Goal: Task Accomplishment & Management: Manage account settings

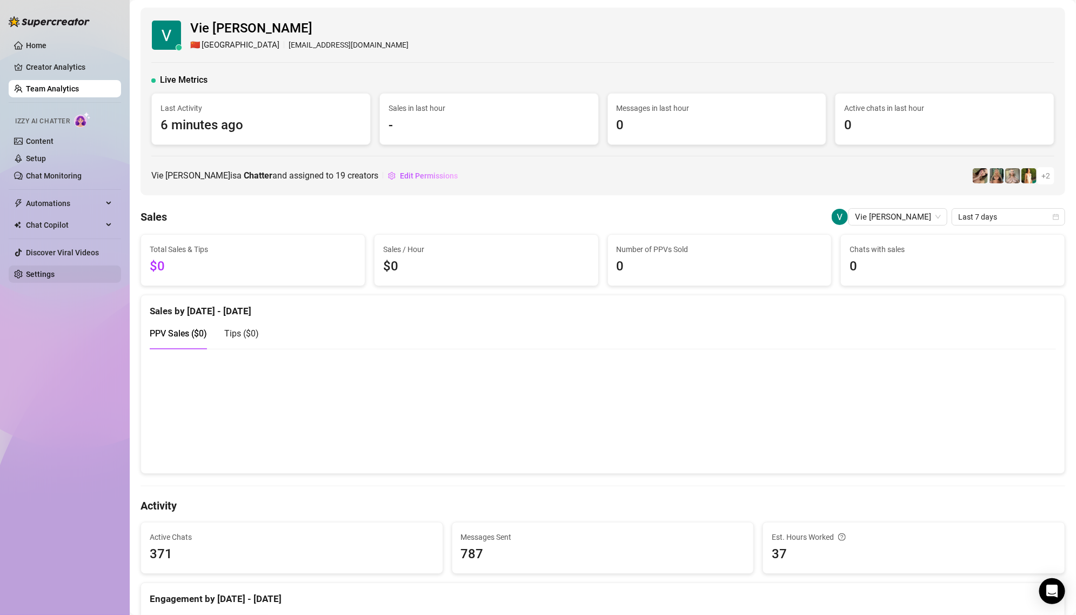
click at [40, 274] on link "Settings" at bounding box center [40, 274] width 29 height 9
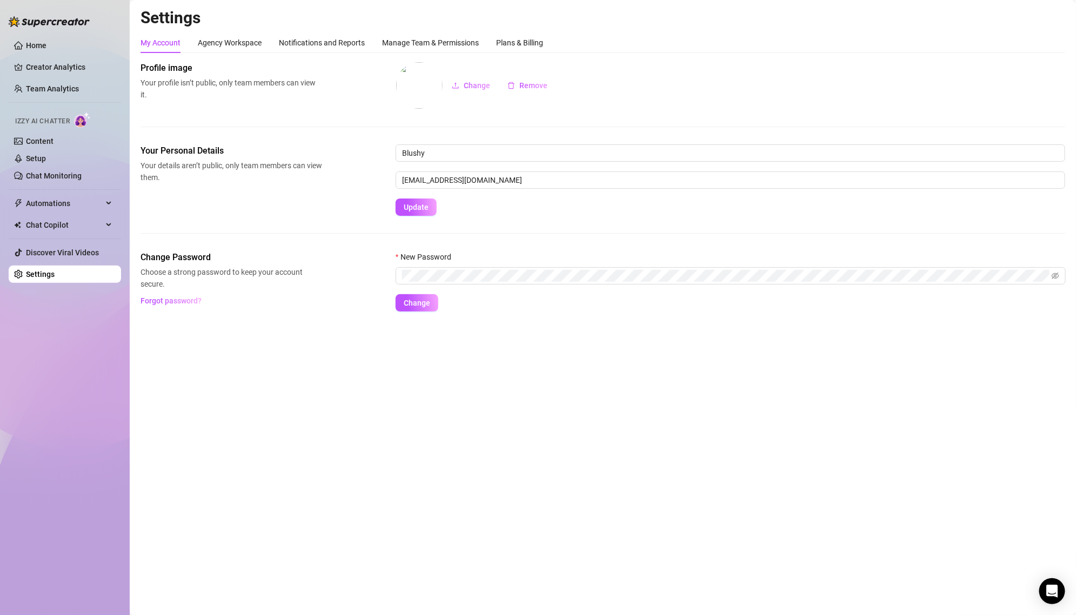
click at [406, 55] on div "My Account Agency Workspace Notifications and Reports Manage Team & Permissions…" at bounding box center [603, 171] width 925 height 279
click at [405, 51] on div "Manage Team & Permissions" at bounding box center [430, 42] width 97 height 21
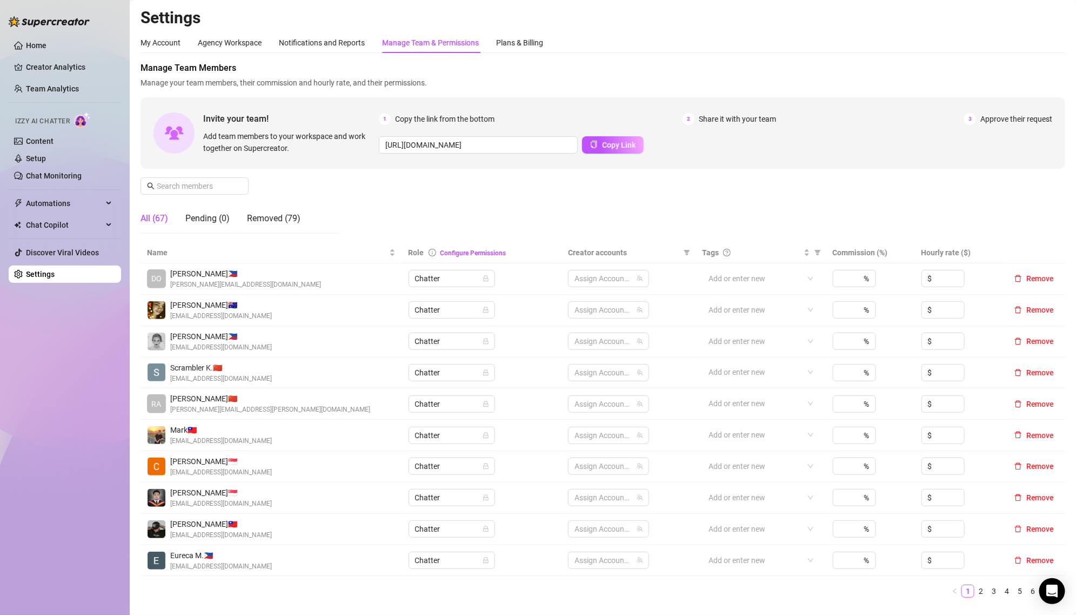
click at [405, 51] on div "Manage Team & Permissions" at bounding box center [430, 42] width 97 height 21
click at [219, 194] on span at bounding box center [195, 185] width 108 height 17
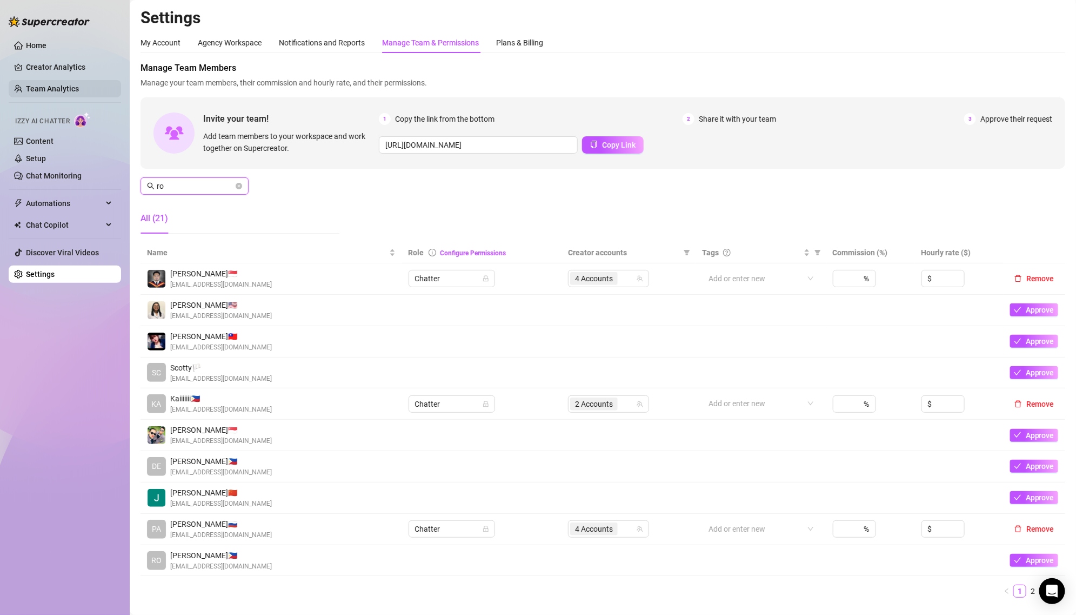
type input "ro"
click at [43, 84] on link "Team Analytics" at bounding box center [52, 88] width 53 height 9
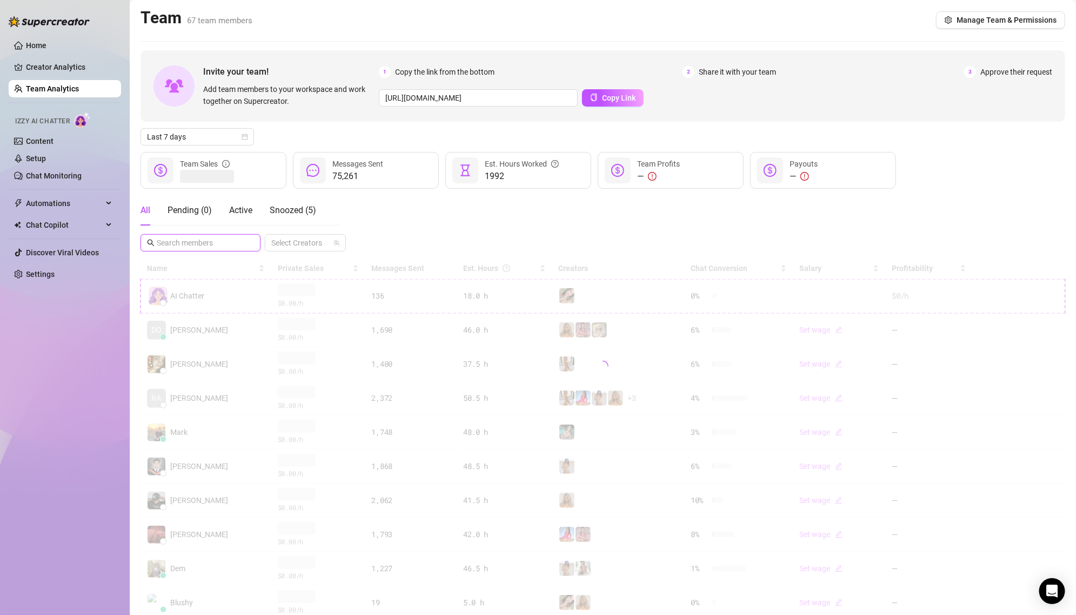
click at [212, 243] on input "text" at bounding box center [201, 243] width 89 height 12
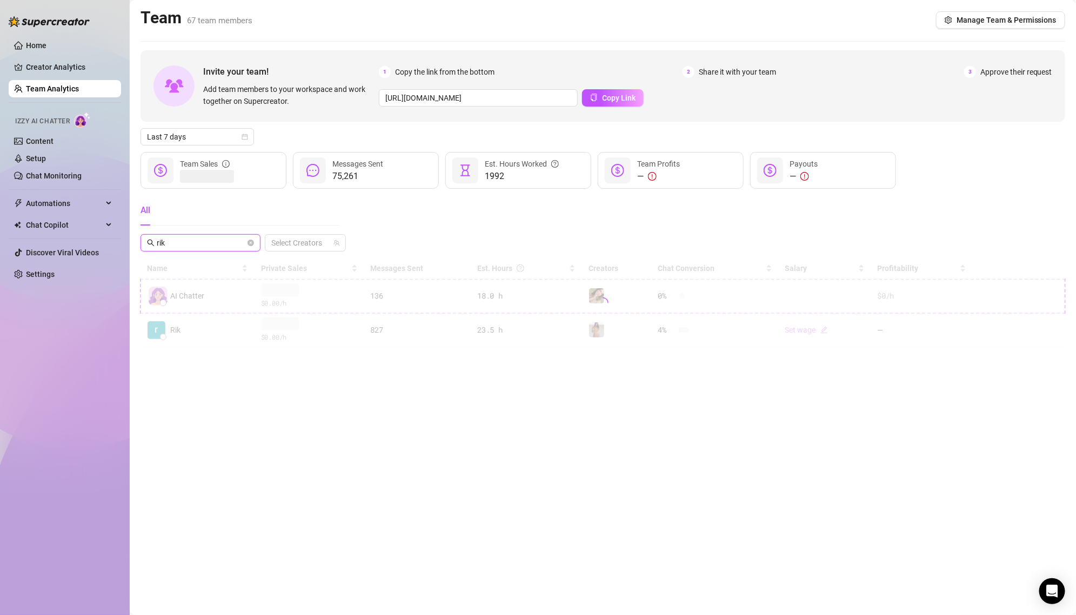
type input "rik"
click at [211, 330] on div at bounding box center [603, 302] width 925 height 89
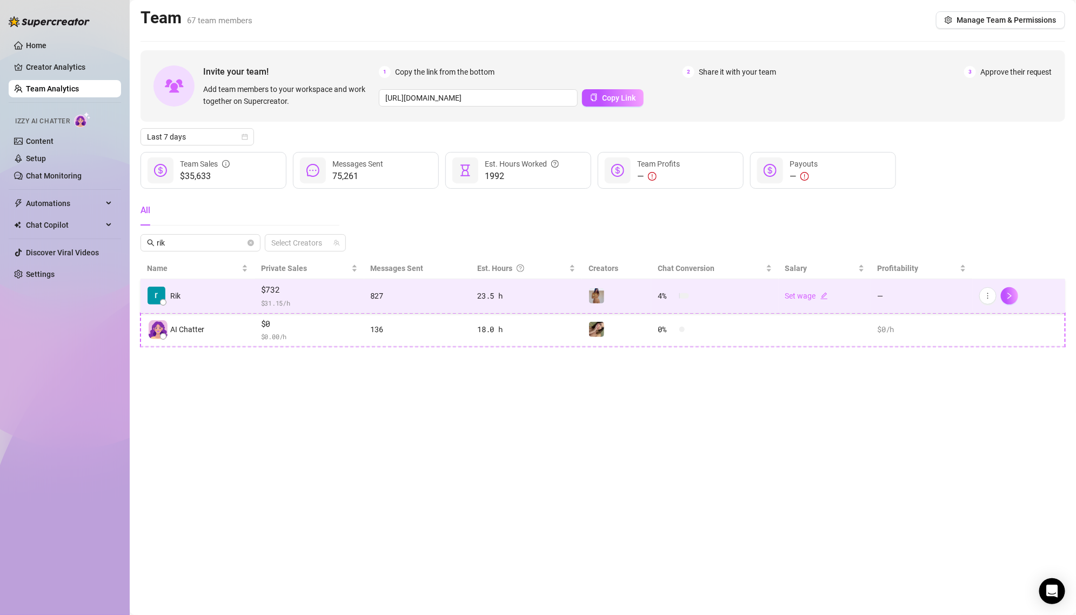
click at [219, 301] on td "Rik" at bounding box center [198, 296] width 114 height 34
